Goal: Register for event/course

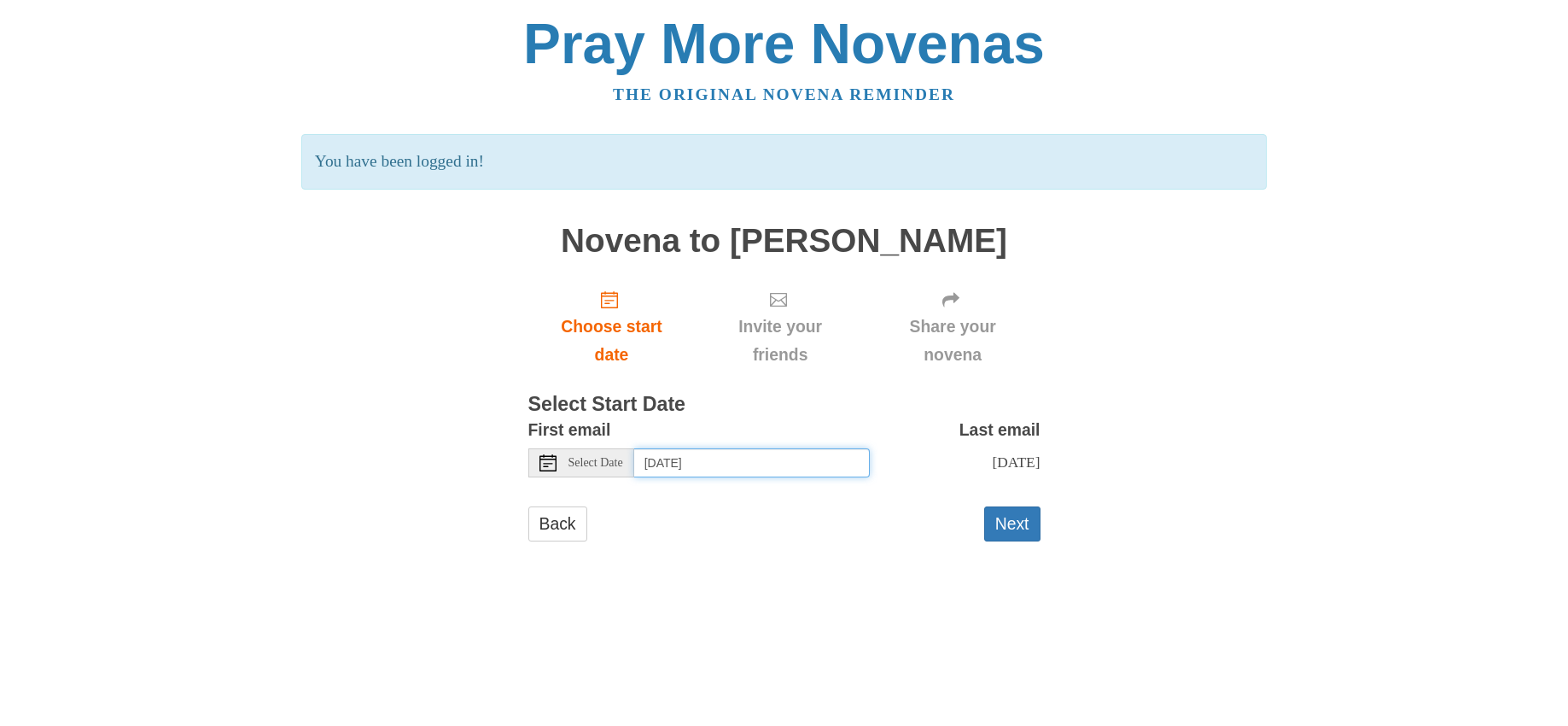
click at [660, 451] on input "[DATE]" at bounding box center [752, 463] width 236 height 29
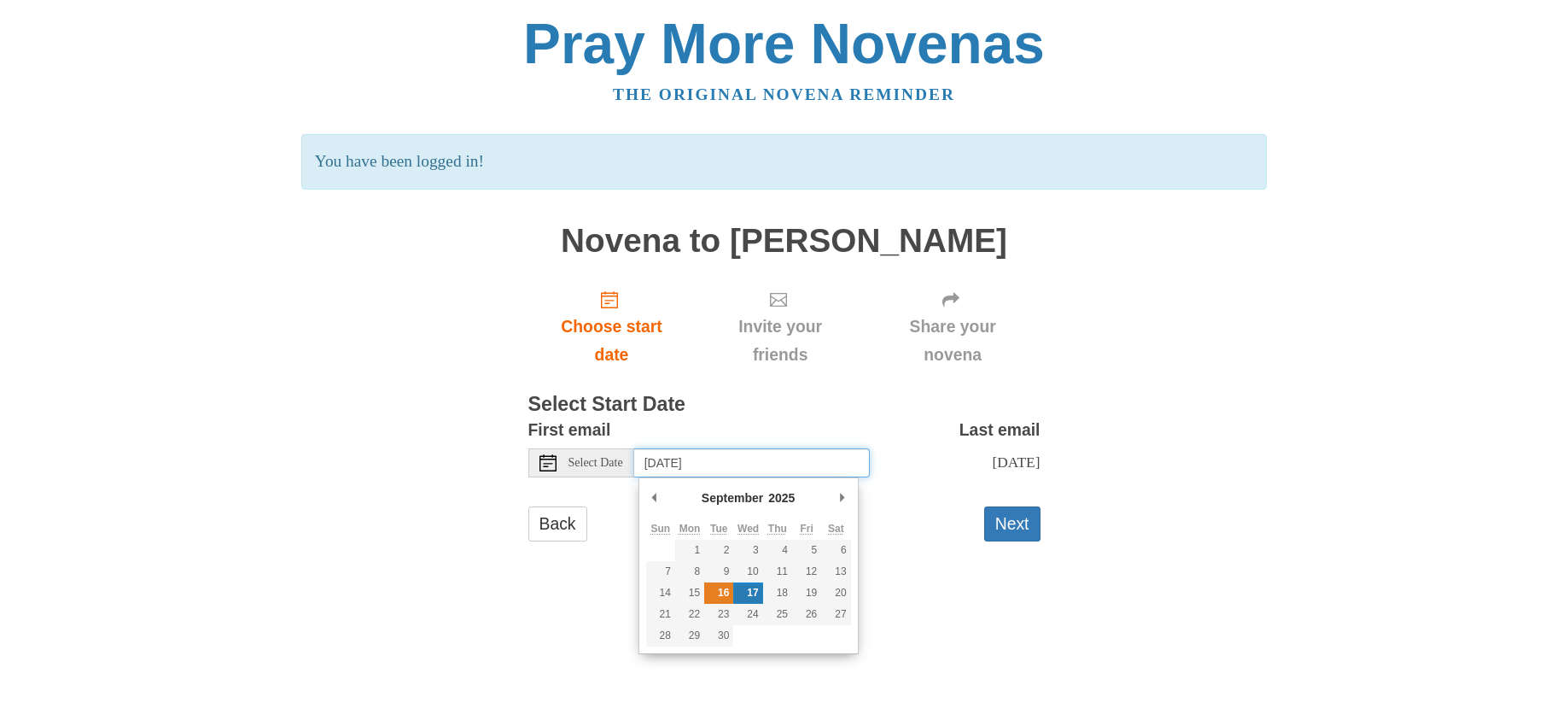
type input "[DATE]"
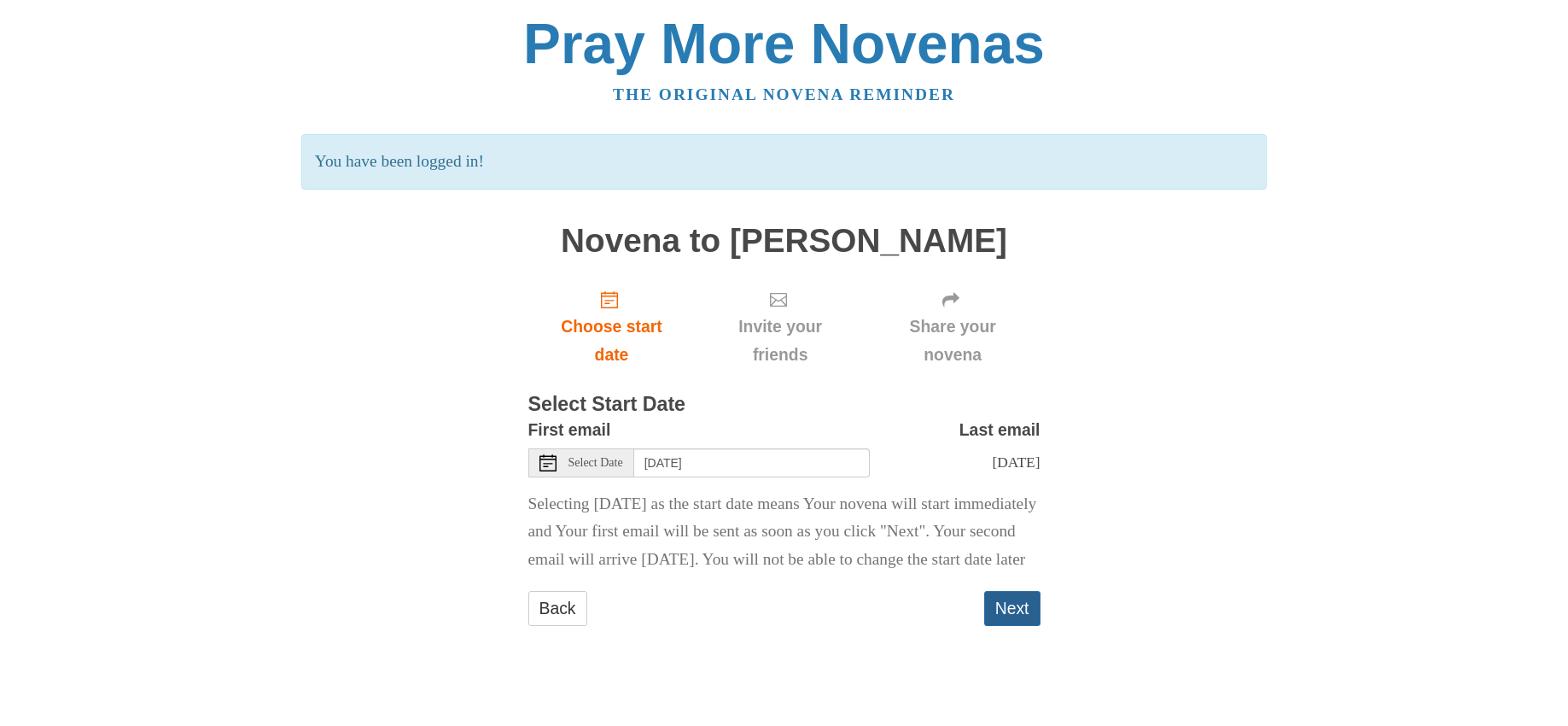
click at [1025, 625] on button "Next" at bounding box center [1012, 608] width 57 height 35
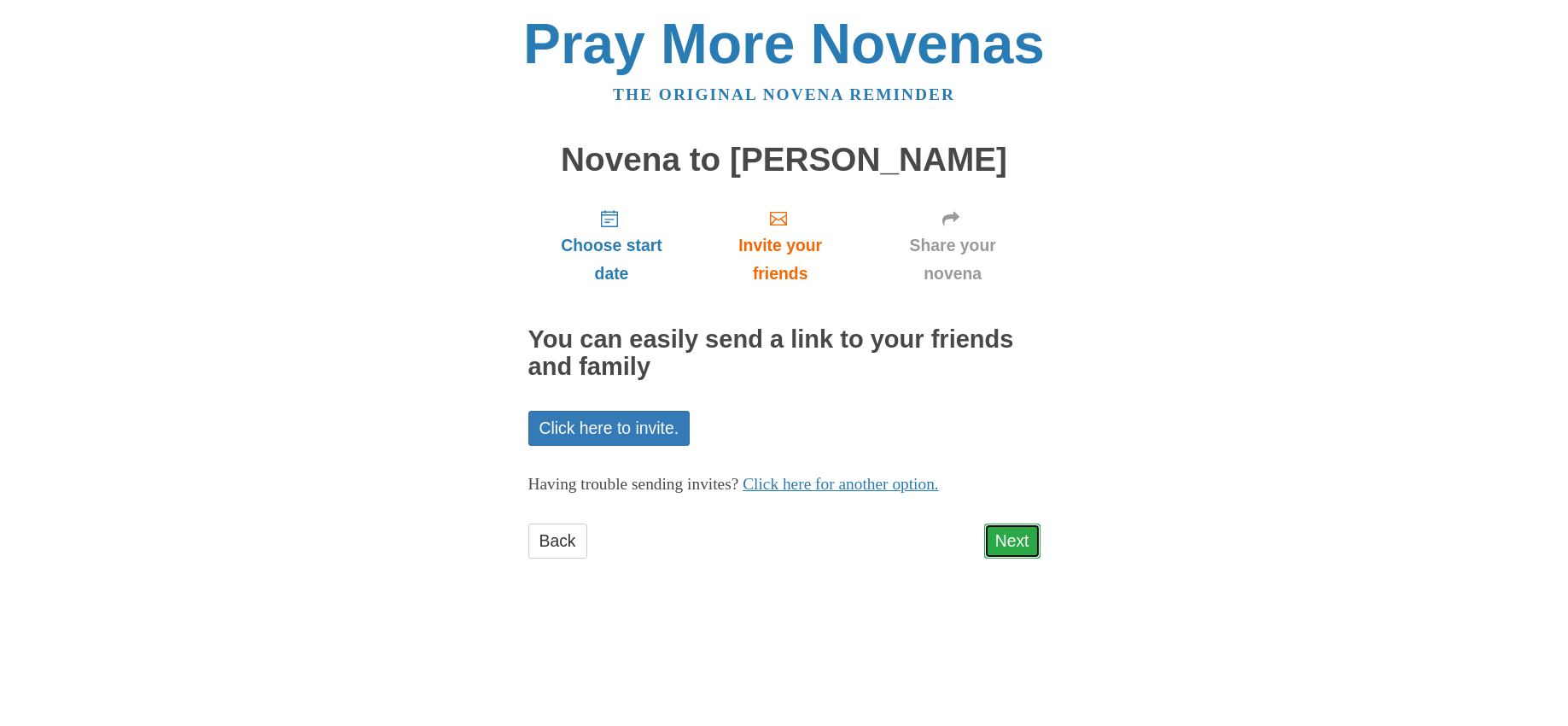
click at [995, 542] on link "Next" at bounding box center [1012, 540] width 57 height 35
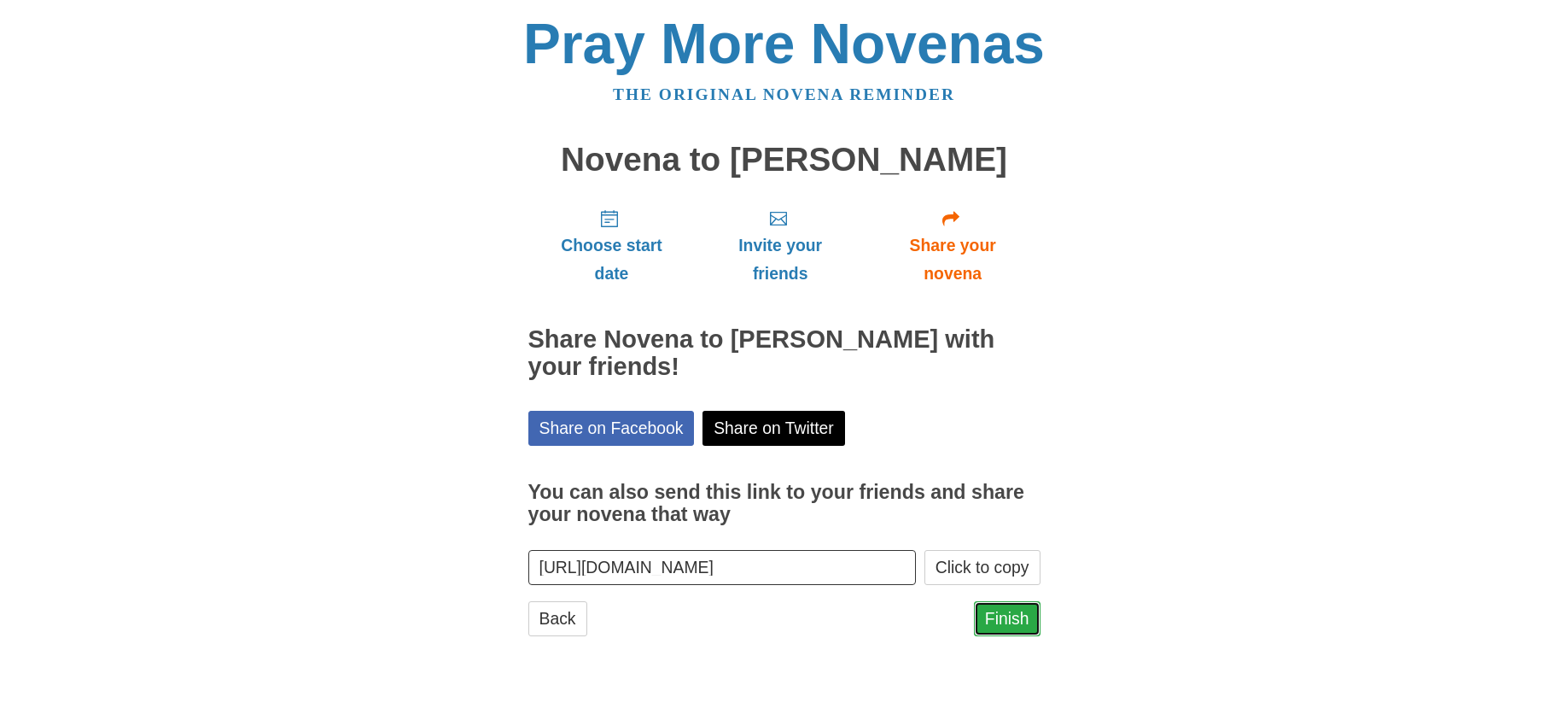
click at [1011, 620] on link "Finish" at bounding box center [1008, 618] width 67 height 35
